Goal: Find specific page/section: Find specific page/section

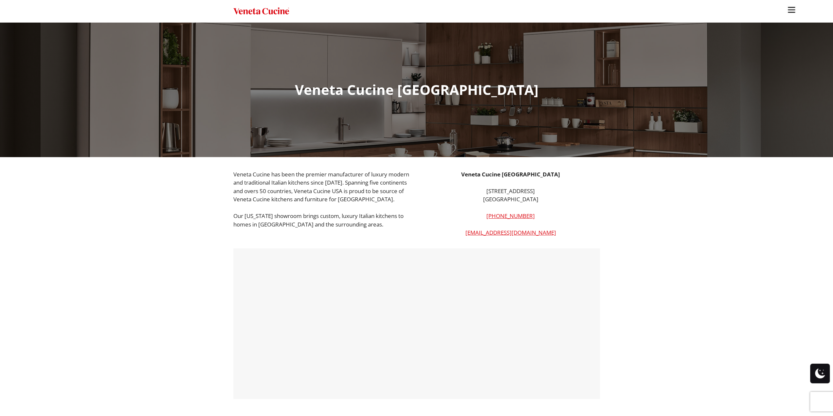
click at [279, 12] on img "Site" at bounding box center [262, 11] width 56 height 9
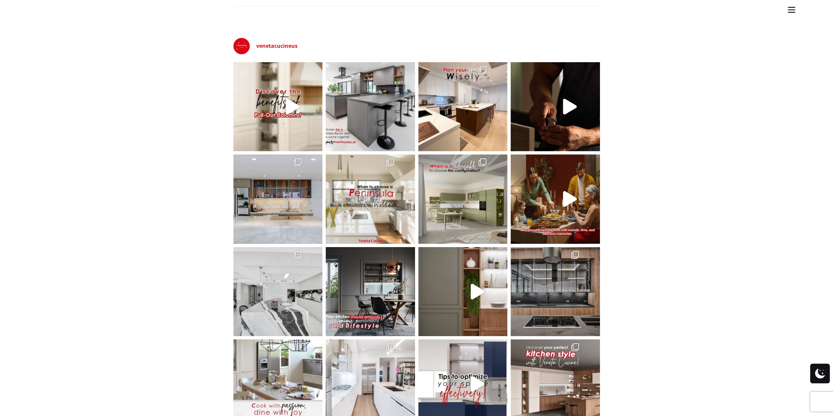
scroll to position [1961, 0]
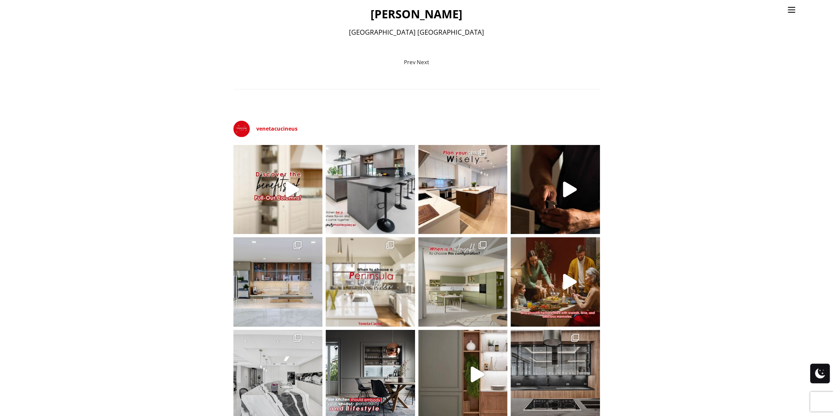
click at [787, 12] on link "Site" at bounding box center [792, 8] width 16 height 16
click at [787, 12] on img "Site" at bounding box center [792, 10] width 10 height 10
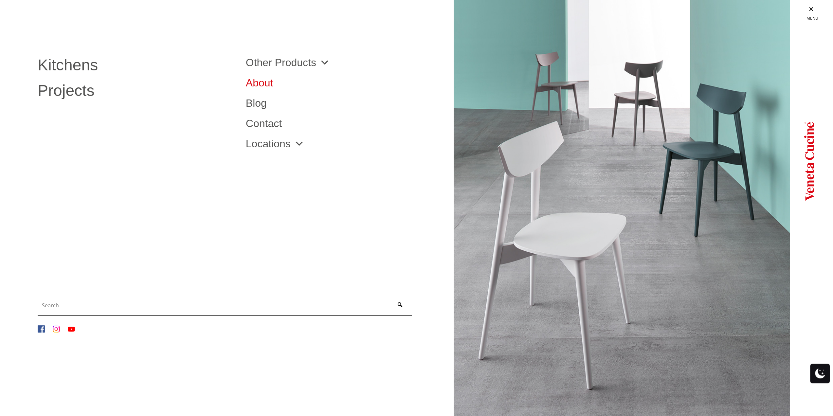
click at [264, 84] on link "About" at bounding box center [345, 83] width 198 height 10
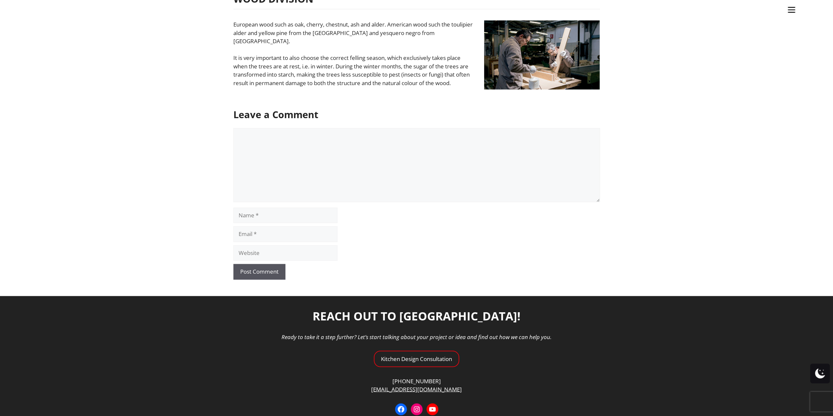
scroll to position [1037, 0]
